Goal: Task Accomplishment & Management: Manage account settings

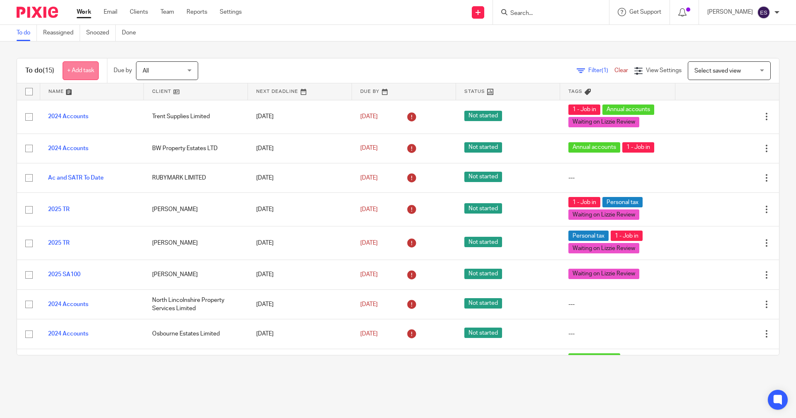
click at [91, 73] on link "+ Add task" at bounding box center [81, 70] width 36 height 19
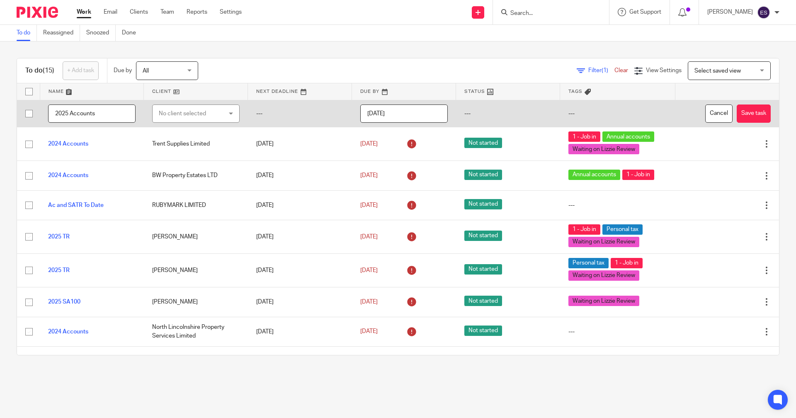
type input "2025 Accounts"
click at [177, 115] on div "No client selected" at bounding box center [191, 113] width 64 height 17
type input "lincolnshire cab"
click at [178, 168] on li "LINCOLNSHIRE CABINET MAKERS LIMITED" at bounding box center [192, 159] width 84 height 25
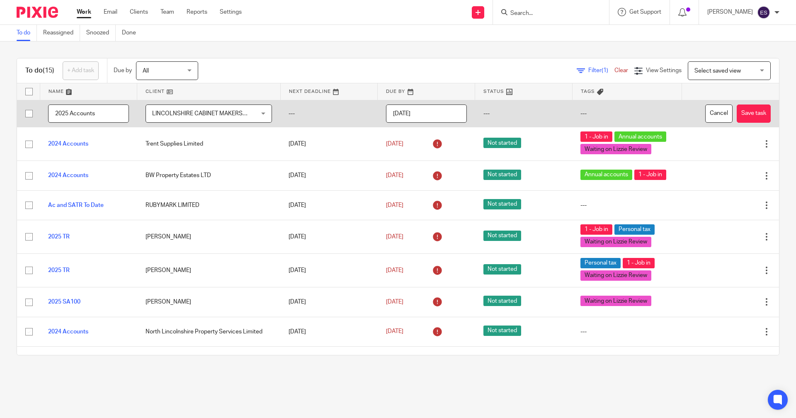
click at [430, 107] on input "[DATE]" at bounding box center [426, 113] width 81 height 19
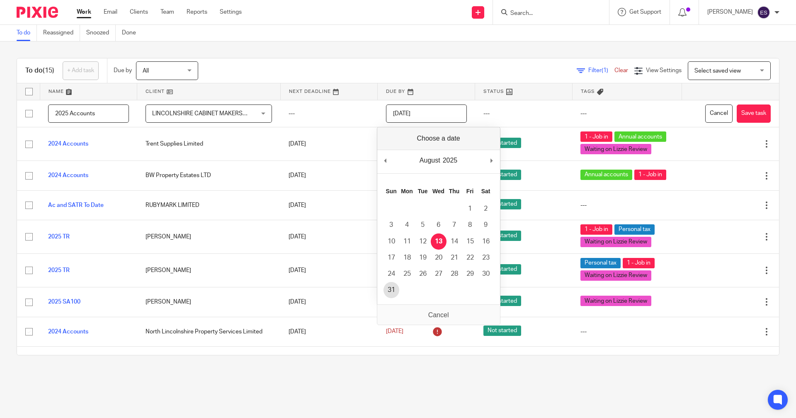
type input "2025-08-31"
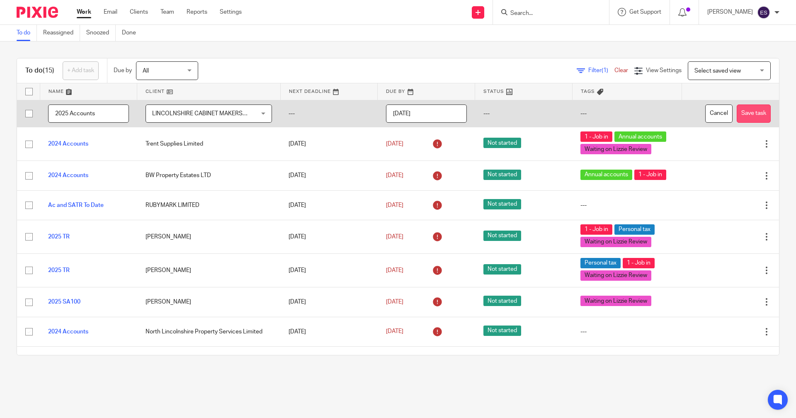
click at [743, 116] on button "Save task" at bounding box center [754, 113] width 34 height 19
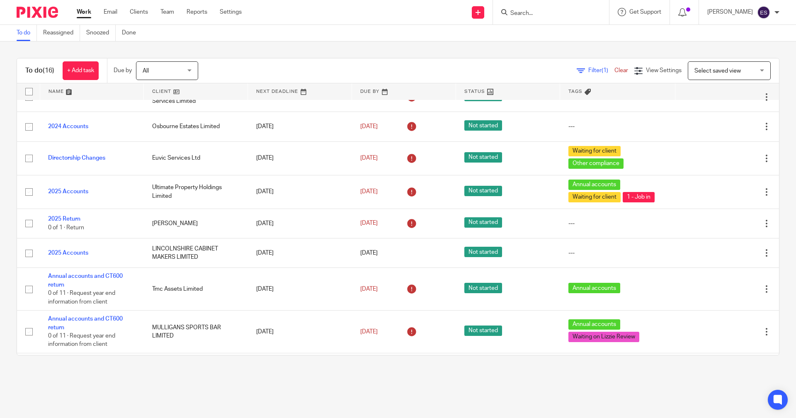
scroll to position [249, 0]
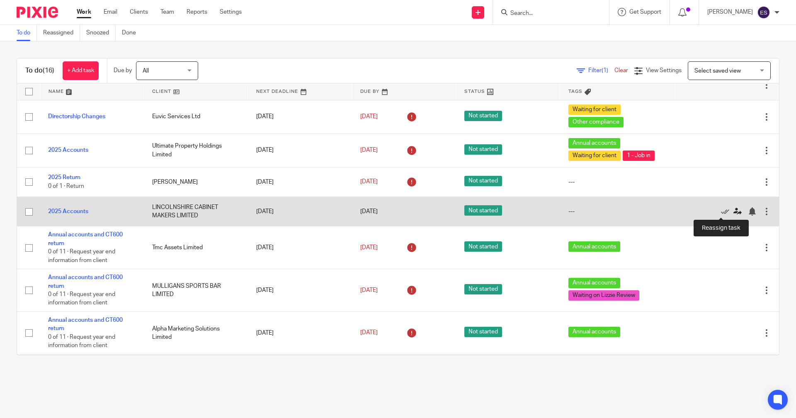
click at [733, 211] on icon at bounding box center [737, 211] width 8 height 8
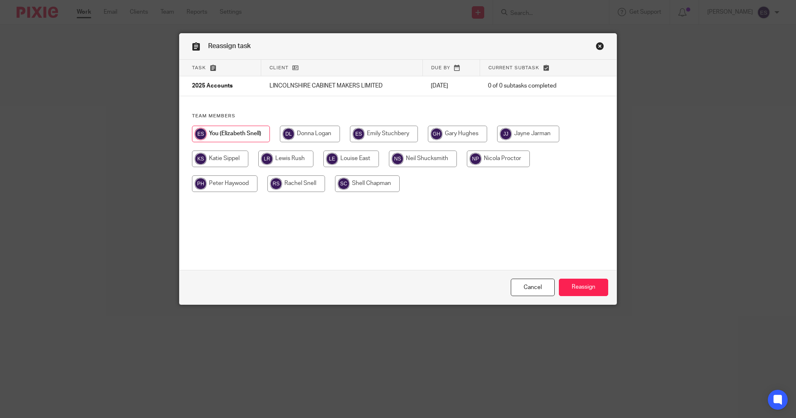
click at [293, 155] on input "radio" at bounding box center [285, 158] width 55 height 17
radio input "true"
click at [590, 285] on input "Reassign" at bounding box center [583, 288] width 49 height 18
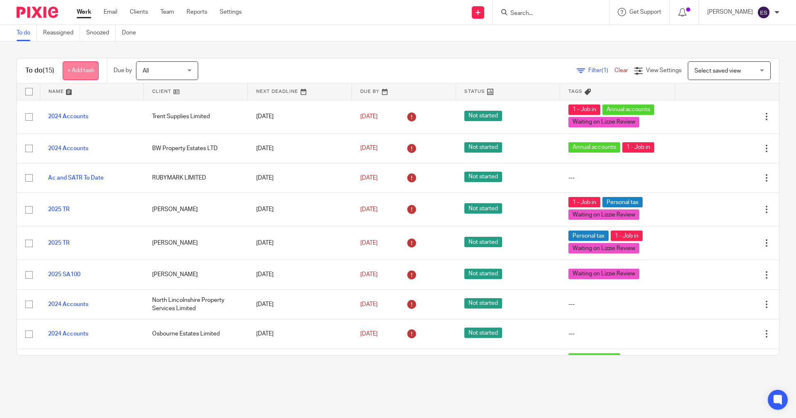
click at [92, 70] on link "+ Add task" at bounding box center [81, 70] width 36 height 19
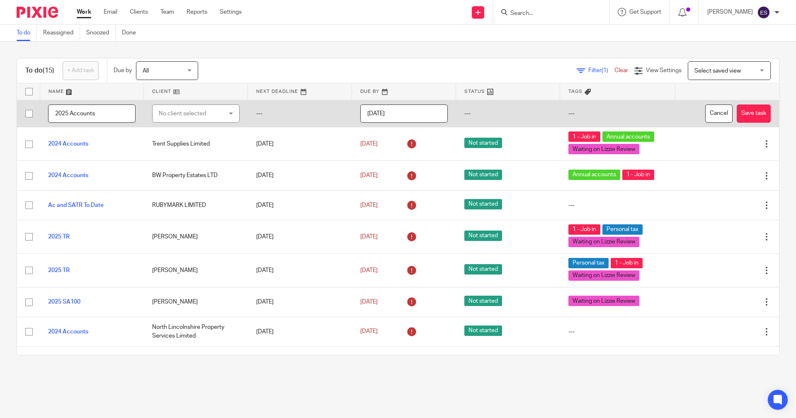
type input "2025 Accounts"
click at [159, 123] on div "No client selected" at bounding box center [195, 113] width 87 height 19
click at [163, 119] on div "No client selected" at bounding box center [195, 113] width 87 height 19
click at [167, 113] on div "No client selected" at bounding box center [191, 113] width 64 height 17
type input "potters"
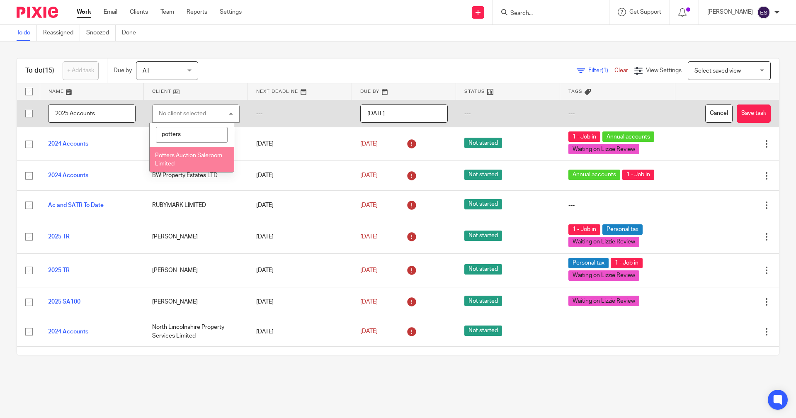
click at [191, 161] on span "Potters Auction Saleroom Limited" at bounding box center [188, 160] width 67 height 15
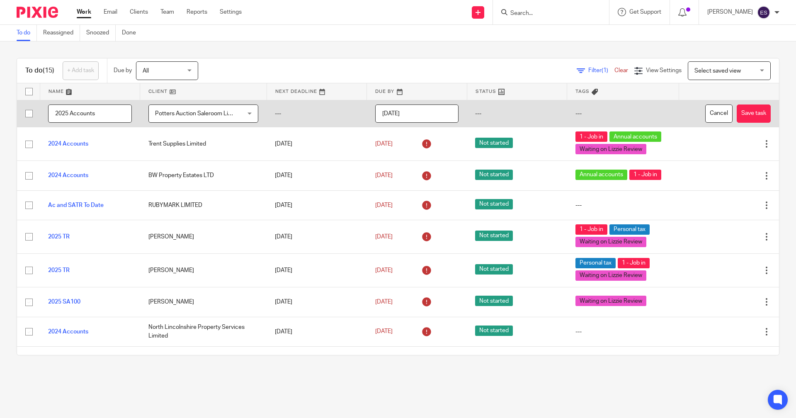
click at [417, 115] on input "[DATE]" at bounding box center [417, 113] width 84 height 19
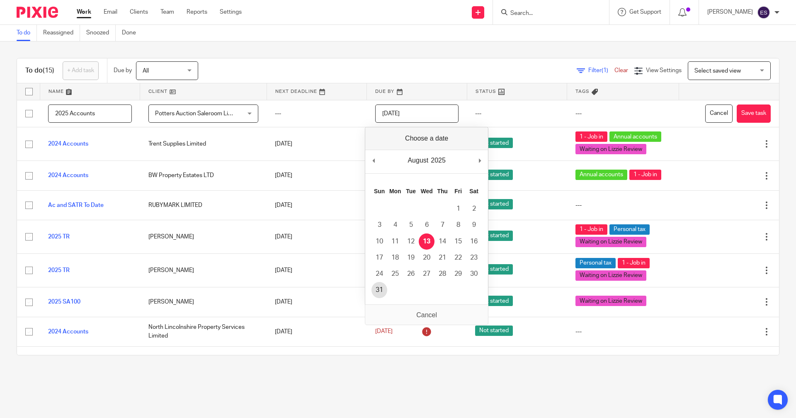
type input "2025-08-31"
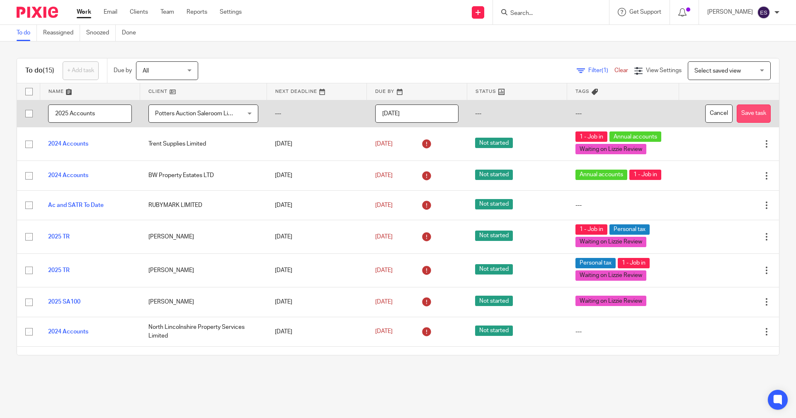
click at [737, 113] on button "Save task" at bounding box center [754, 113] width 34 height 19
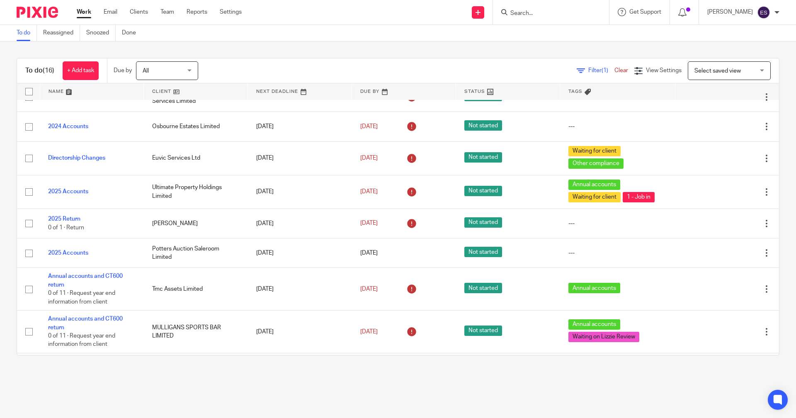
scroll to position [249, 0]
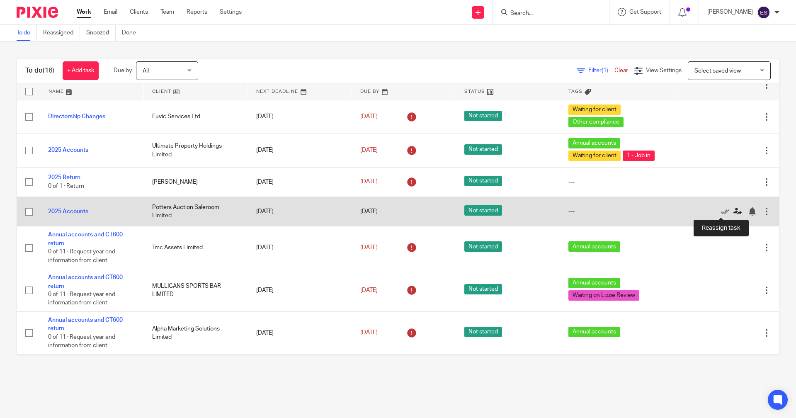
click at [733, 213] on icon at bounding box center [737, 211] width 8 height 8
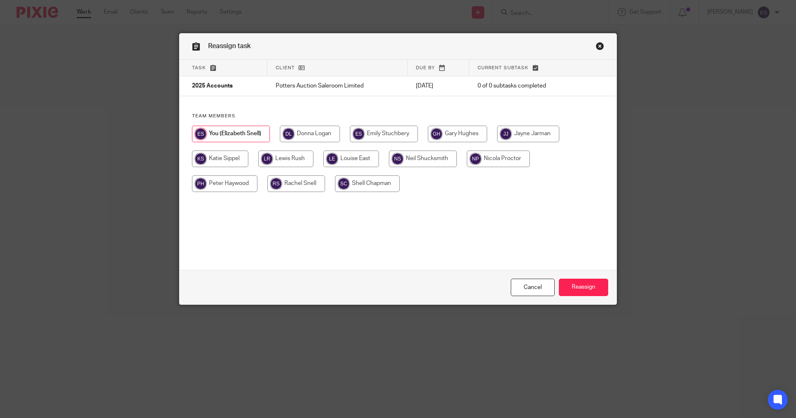
click at [228, 159] on input "radio" at bounding box center [220, 158] width 56 height 17
radio input "true"
click at [572, 292] on input "Reassign" at bounding box center [583, 288] width 49 height 18
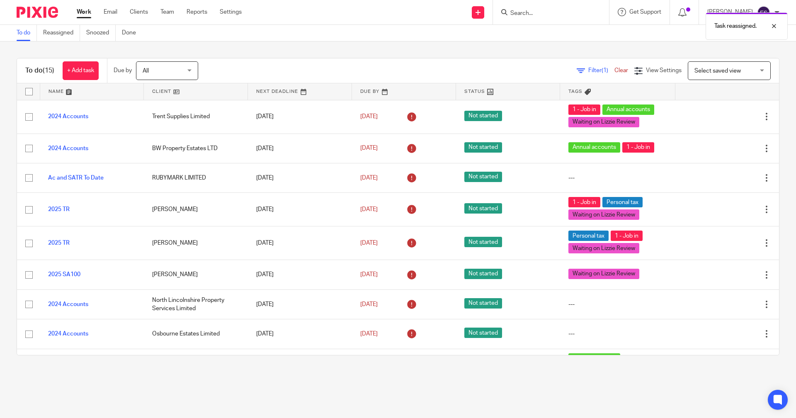
click at [101, 75] on div "To do (15) + Add task" at bounding box center [62, 70] width 90 height 24
click at [87, 74] on link "+ Add task" at bounding box center [81, 70] width 36 height 19
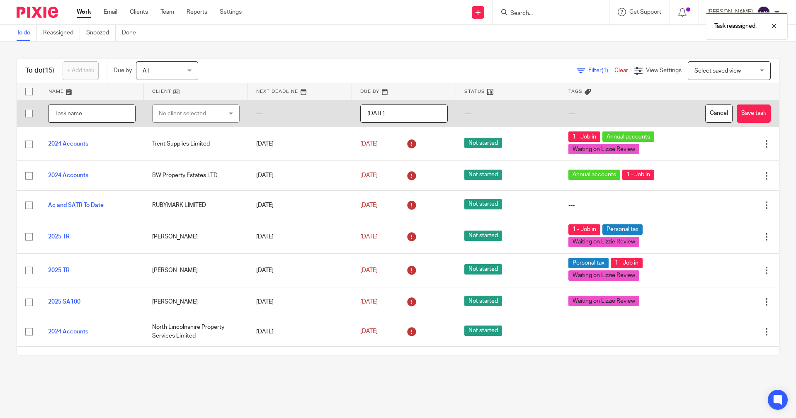
click at [86, 113] on input "text" at bounding box center [91, 113] width 87 height 19
type input "2025 Accounts"
click at [183, 116] on div "No client selected" at bounding box center [191, 113] width 64 height 17
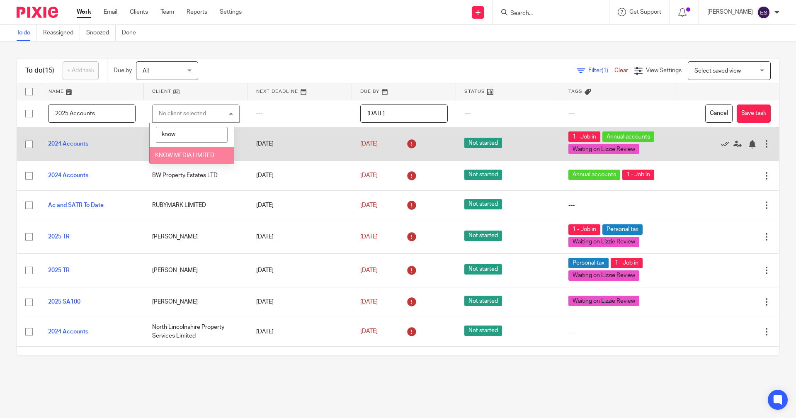
type input "know"
click at [182, 156] on span "KNOW MEDIA LIMITED" at bounding box center [184, 156] width 59 height 6
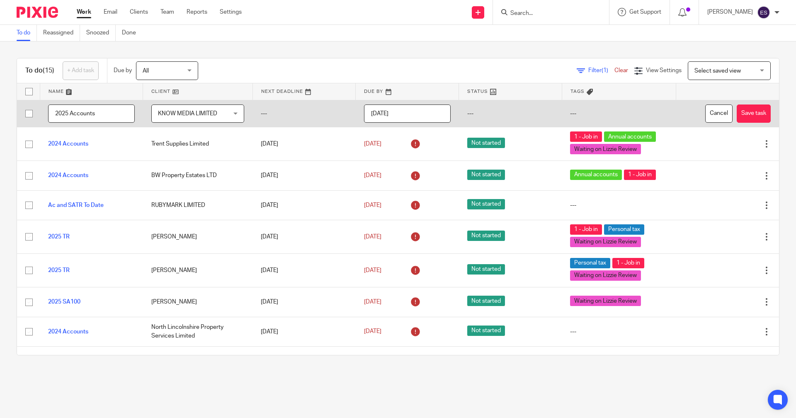
click at [412, 112] on input "2025-08-13" at bounding box center [407, 113] width 87 height 19
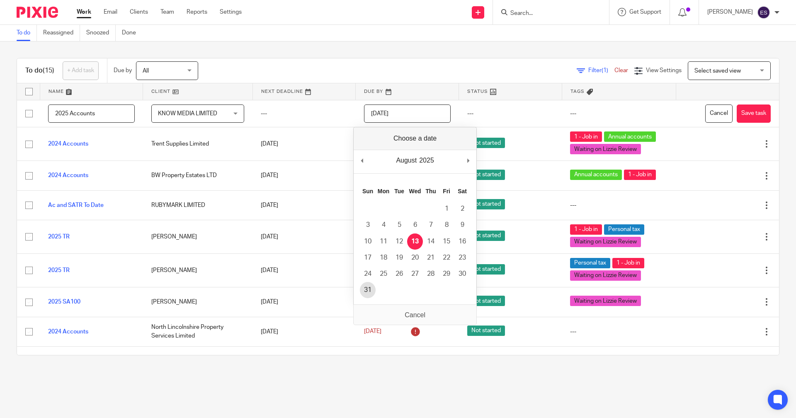
type input "2025-08-31"
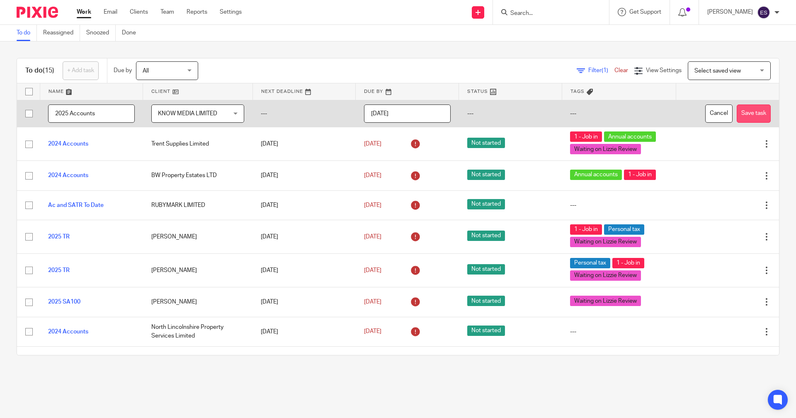
click at [737, 109] on button "Save task" at bounding box center [754, 113] width 34 height 19
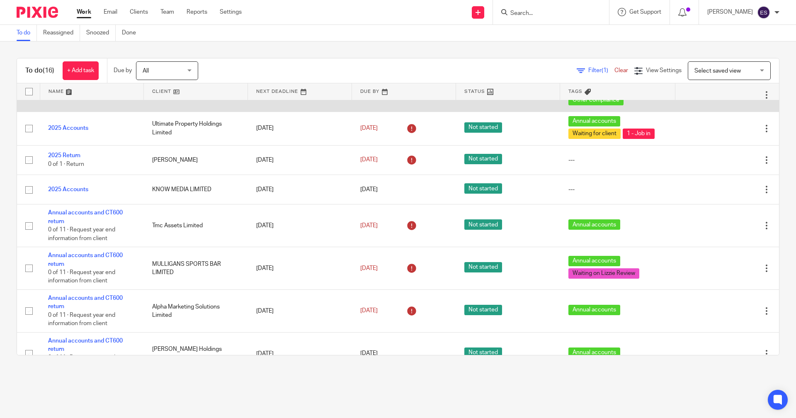
scroll to position [291, 0]
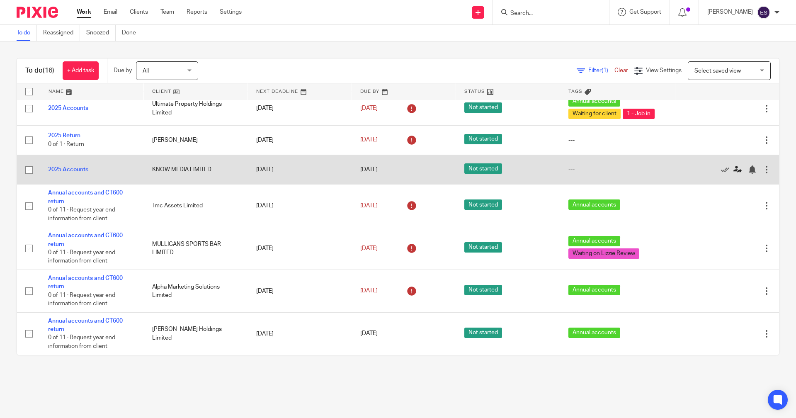
click at [733, 170] on icon at bounding box center [737, 169] width 8 height 8
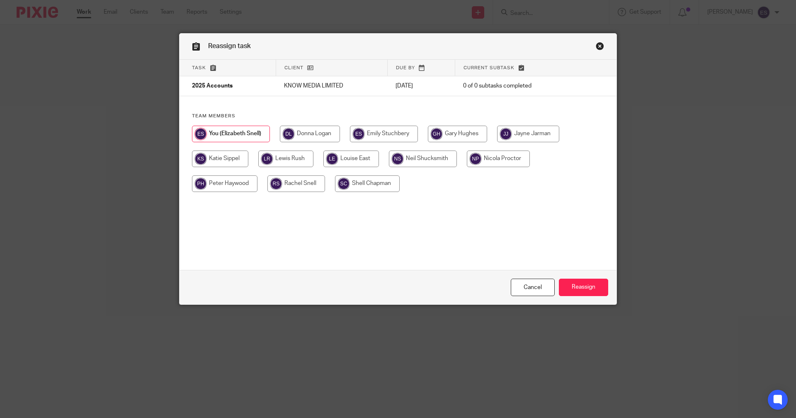
click at [223, 161] on input "radio" at bounding box center [220, 158] width 56 height 17
radio input "true"
click at [575, 283] on input "Reassign" at bounding box center [583, 288] width 49 height 18
